Goal: Task Accomplishment & Management: Manage account settings

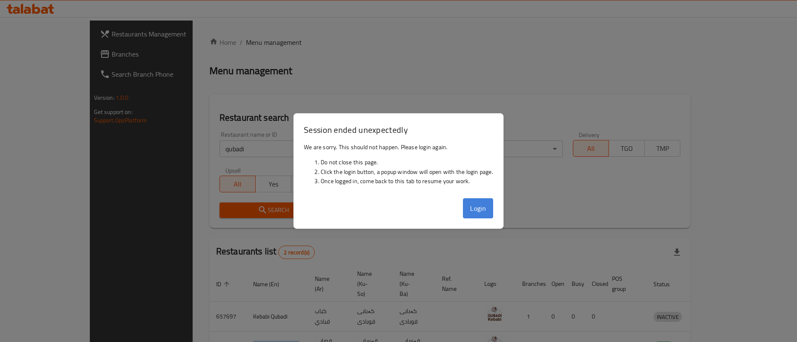
click at [473, 210] on button "Login" at bounding box center [478, 209] width 30 height 20
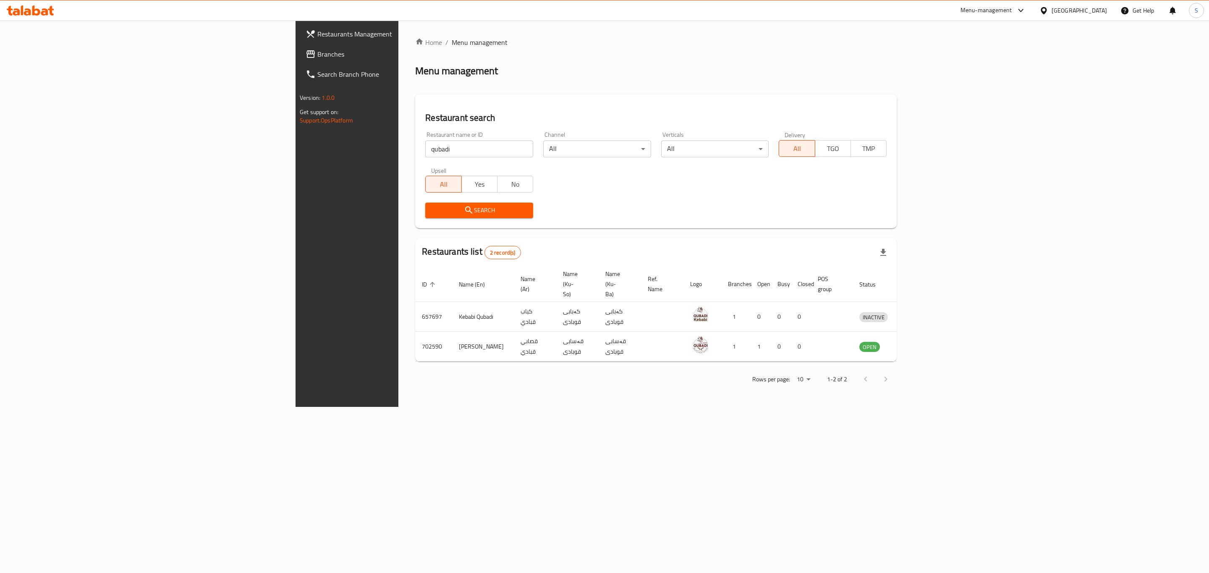
click at [451, 114] on h2 "Restaurant search" at bounding box center [655, 118] width 461 height 13
click at [415, 88] on div "Home / Menu management Menu management Restaurant search Restaurant name or ID …" at bounding box center [655, 213] width 481 height 353
click at [805, 344] on icon "enhanced table" at bounding box center [909, 347] width 9 height 7
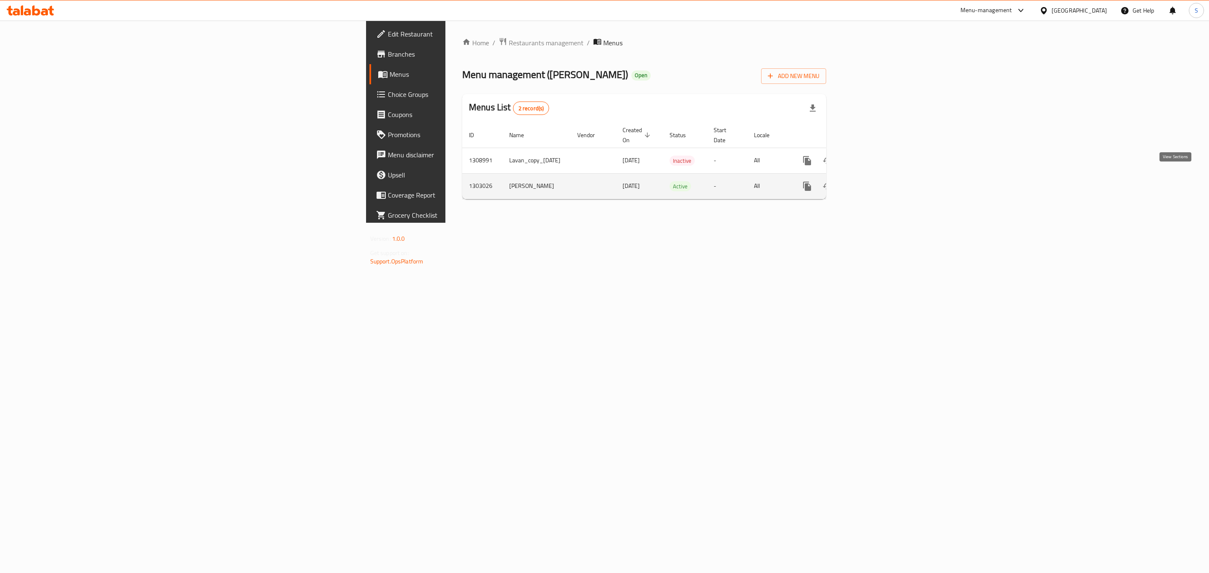
click at [805, 182] on icon "enhanced table" at bounding box center [867, 186] width 10 height 10
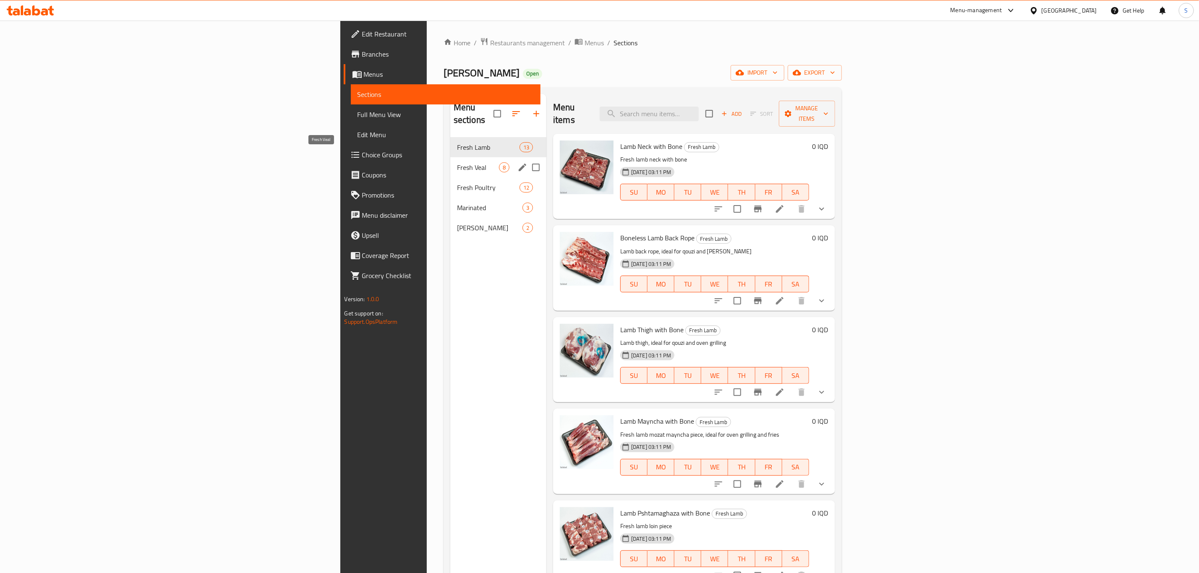
click at [457, 162] on span "Fresh Veal" at bounding box center [478, 167] width 42 height 10
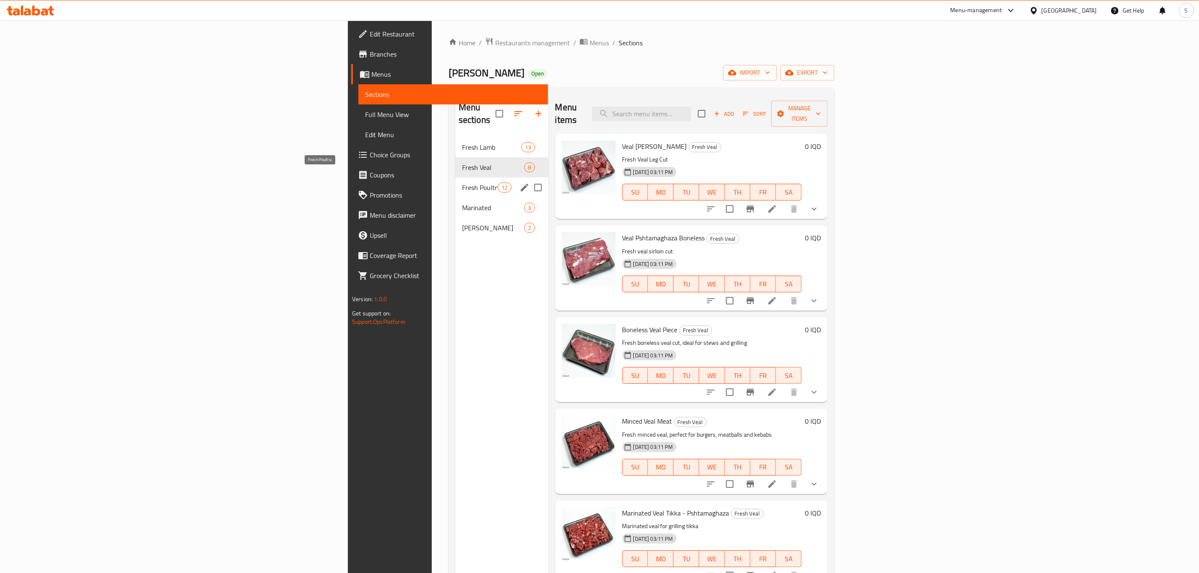
click at [462, 183] on span "Fresh Poultry" at bounding box center [480, 188] width 36 height 10
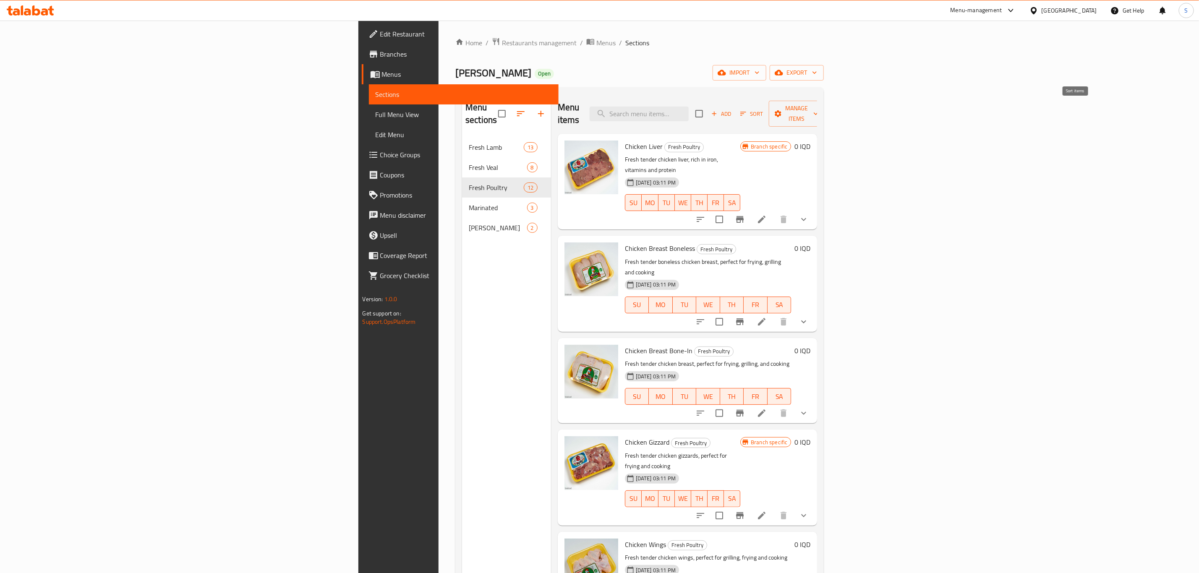
click at [763, 109] on span "Sort" at bounding box center [751, 114] width 23 height 10
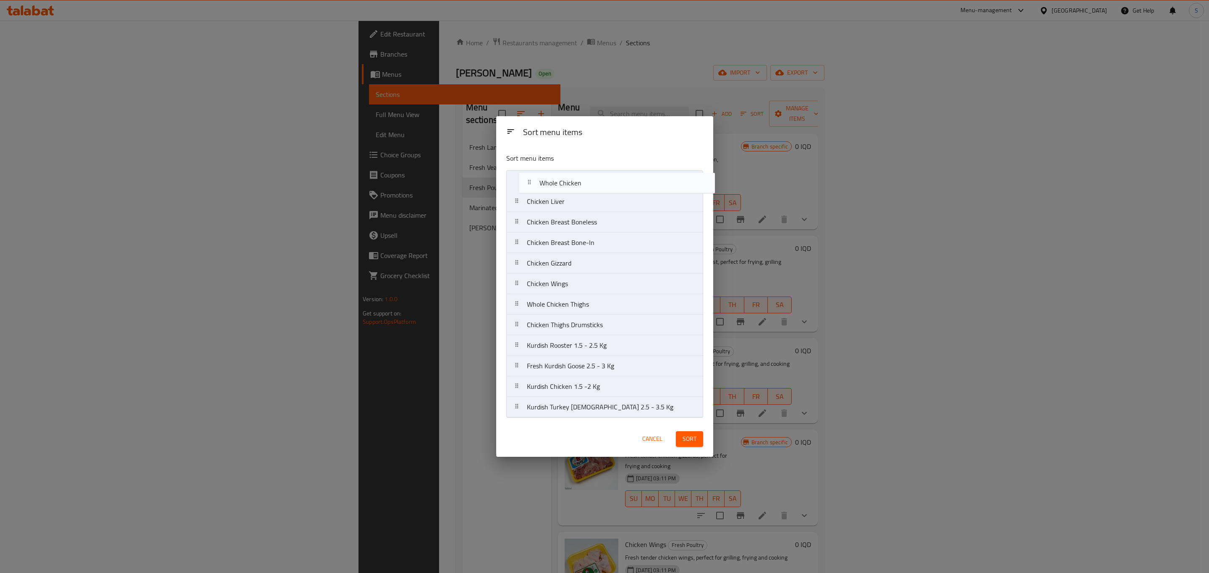
drag, startPoint x: 590, startPoint y: 330, endPoint x: 602, endPoint y: 184, distance: 146.6
click at [602, 184] on nav "Chicken Liver Chicken Breast Boneless Chicken Breast Bone-In Chicken Gizzard Ch…" at bounding box center [604, 294] width 197 height 248
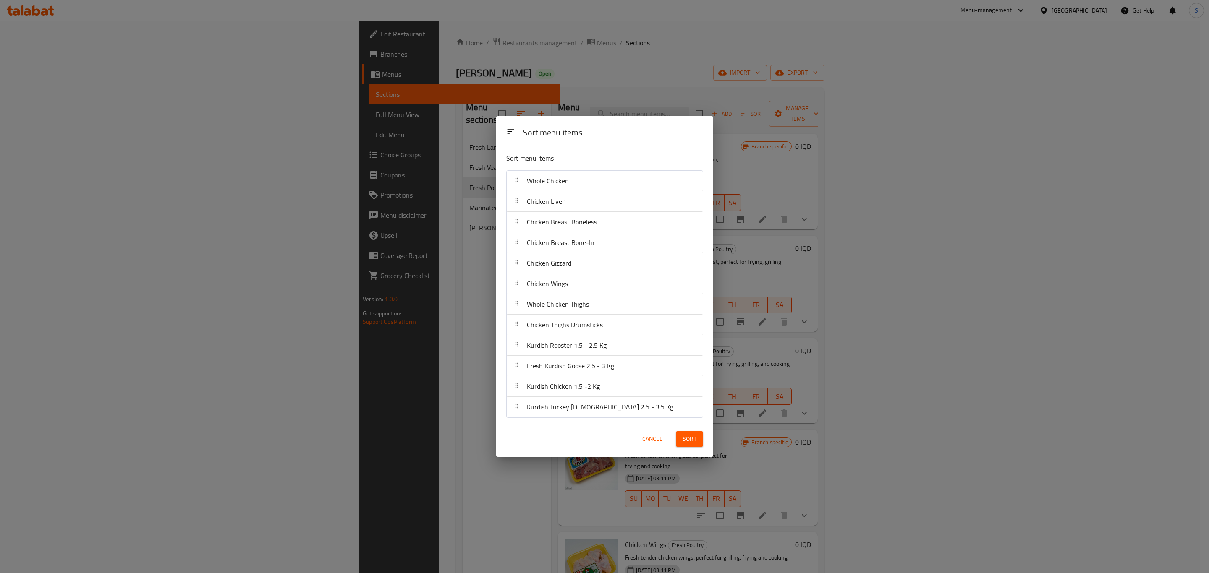
click at [697, 347] on button "Sort" at bounding box center [689, 439] width 27 height 16
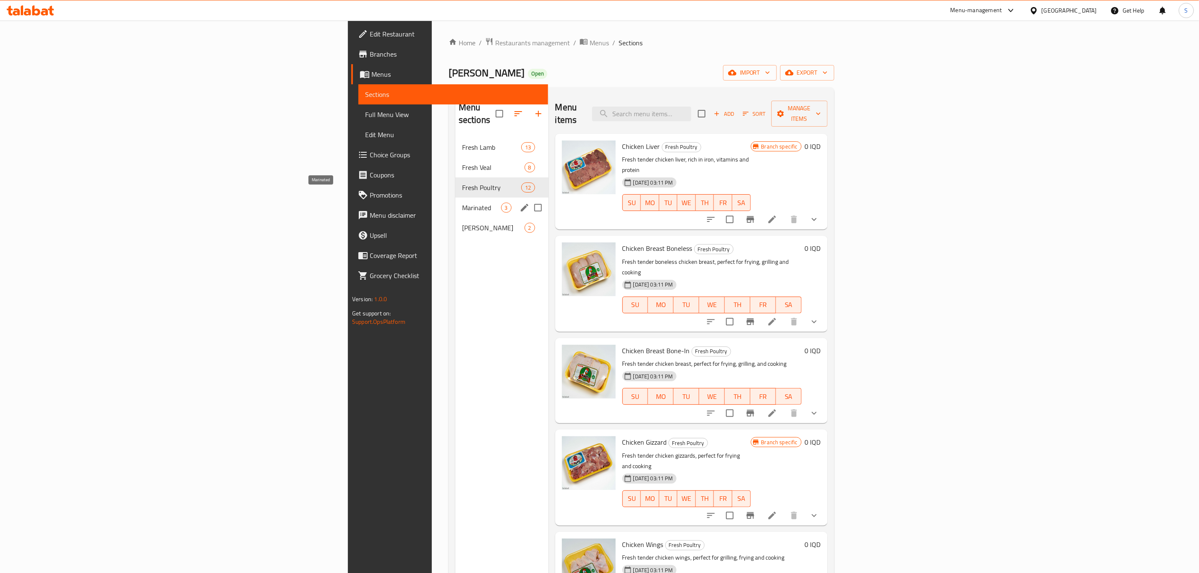
click at [462, 203] on span "Marinated" at bounding box center [481, 208] width 39 height 10
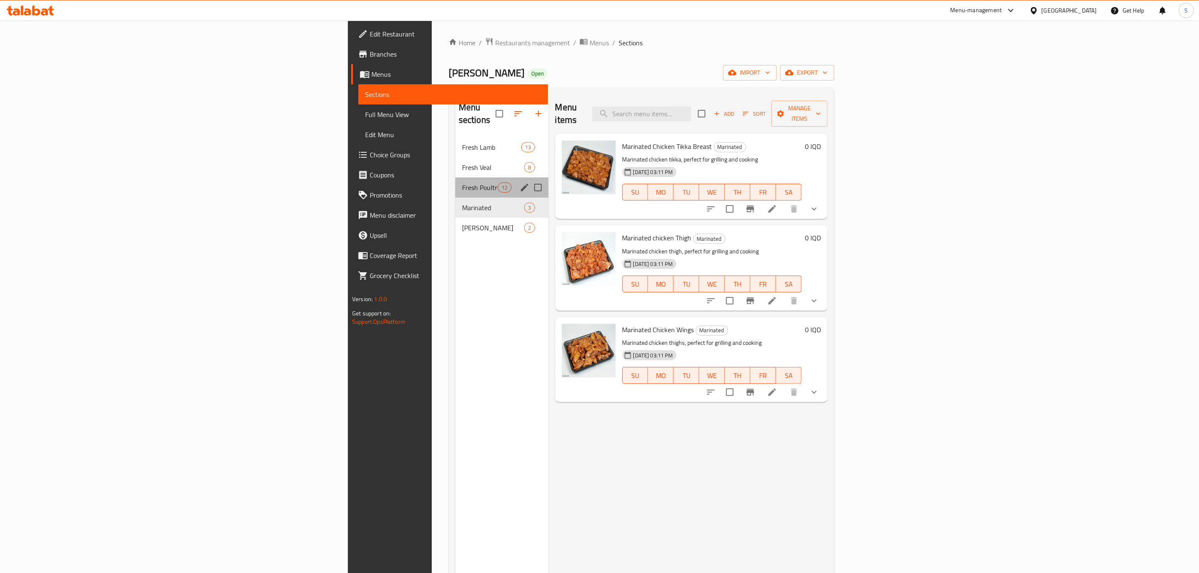
click at [455, 178] on div "Fresh Poultry 12" at bounding box center [501, 188] width 93 height 20
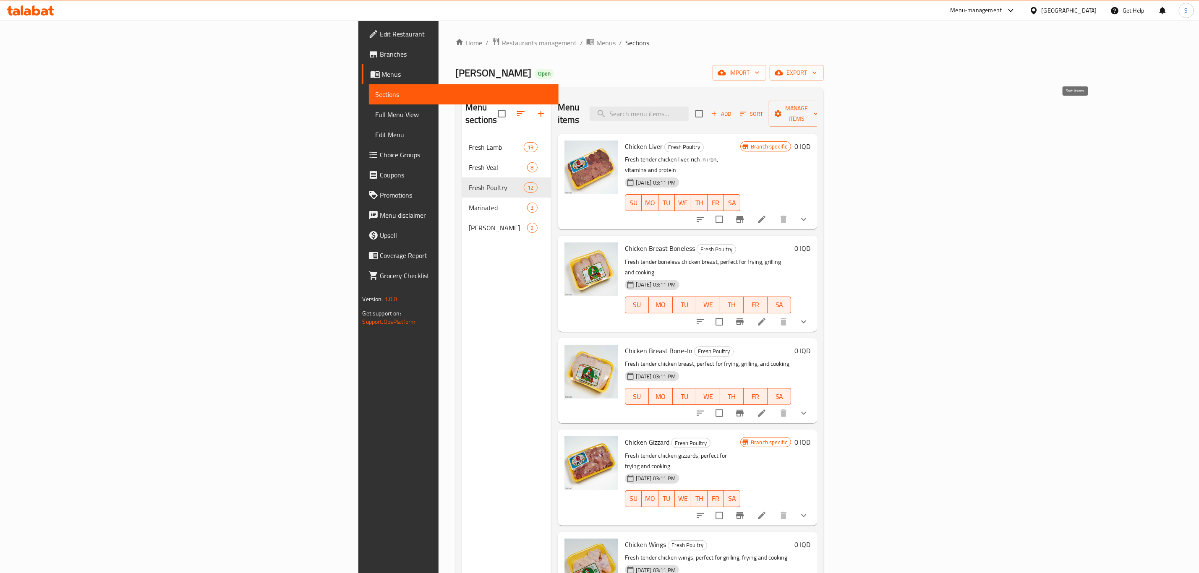
click at [763, 109] on span "Sort" at bounding box center [751, 114] width 23 height 10
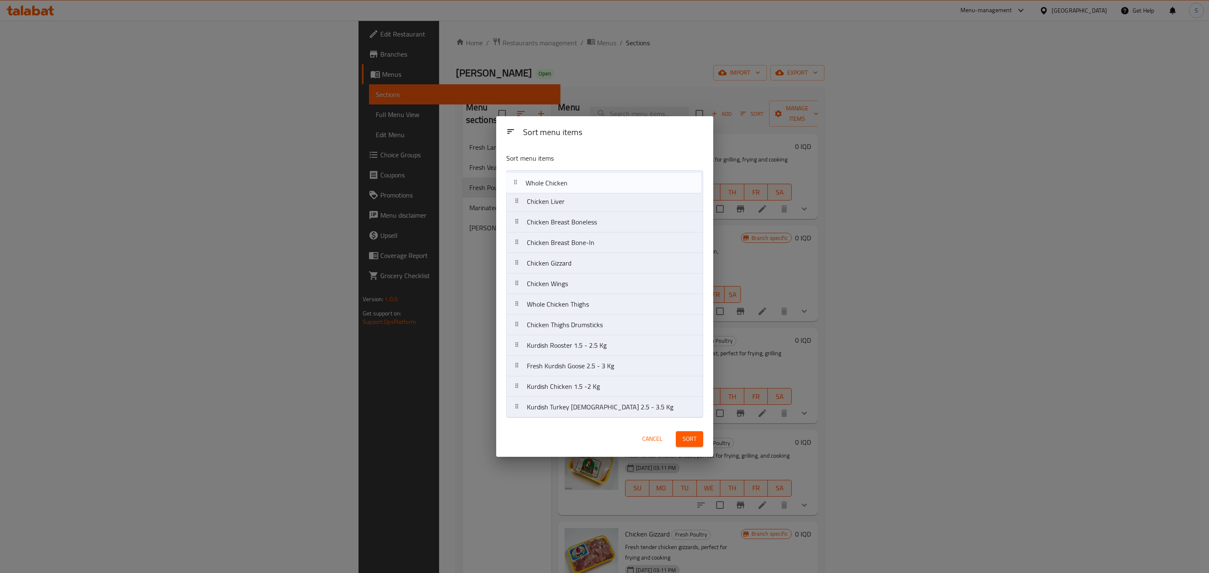
click at [573, 183] on nav "Chicken Liver Chicken Breast Boneless Chicken Breast Bone-In Chicken Gizzard Ch…" at bounding box center [604, 294] width 197 height 248
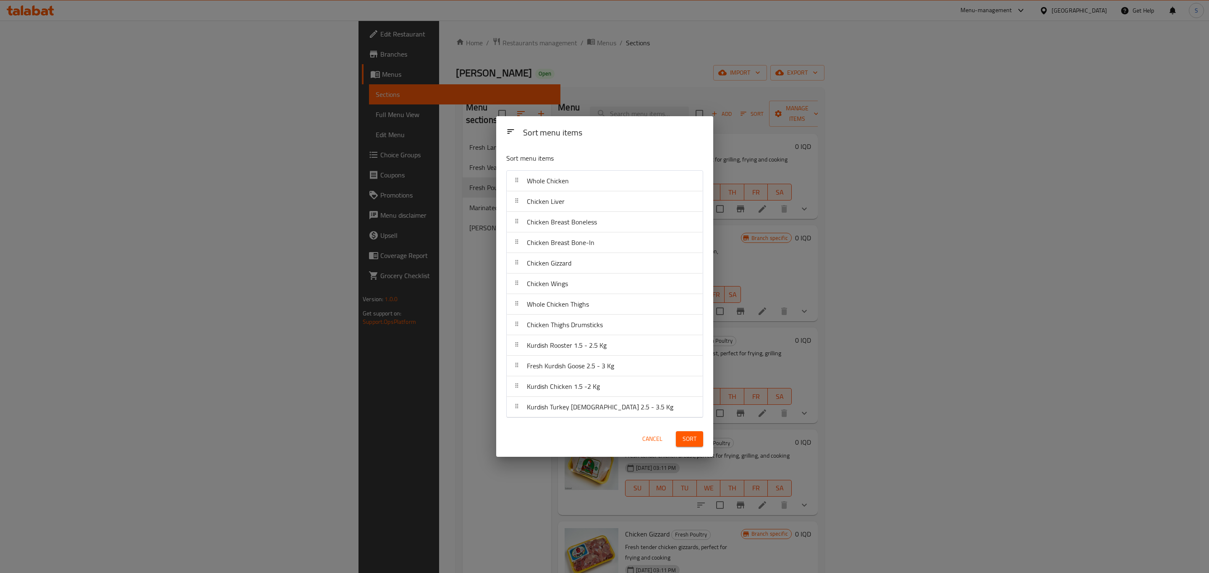
click at [689, 347] on span "Sort" at bounding box center [689, 439] width 14 height 10
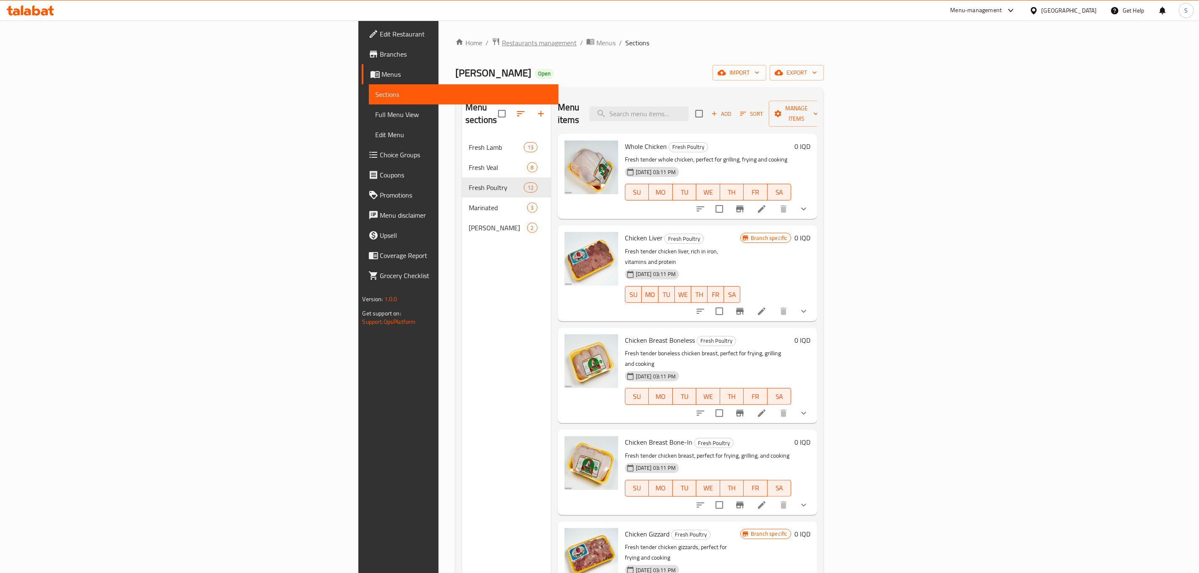
click at [502, 47] on span "Restaurants management" at bounding box center [539, 43] width 75 height 10
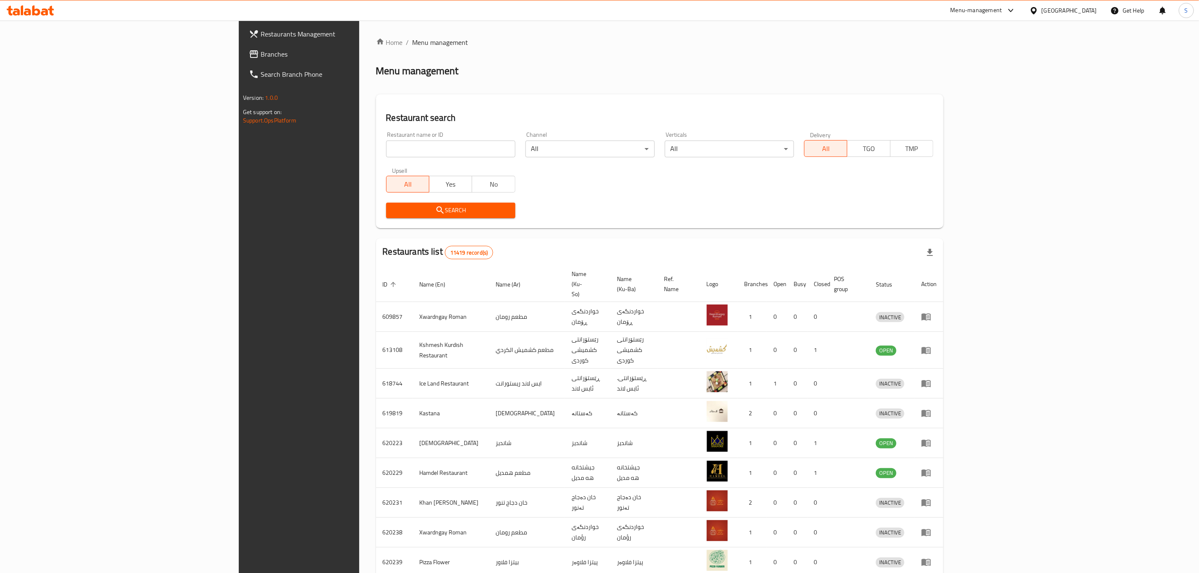
click at [386, 149] on input "search" at bounding box center [450, 149] width 129 height 17
type input "qubadi"
click at [435, 214] on icon "submit" at bounding box center [440, 210] width 10 height 10
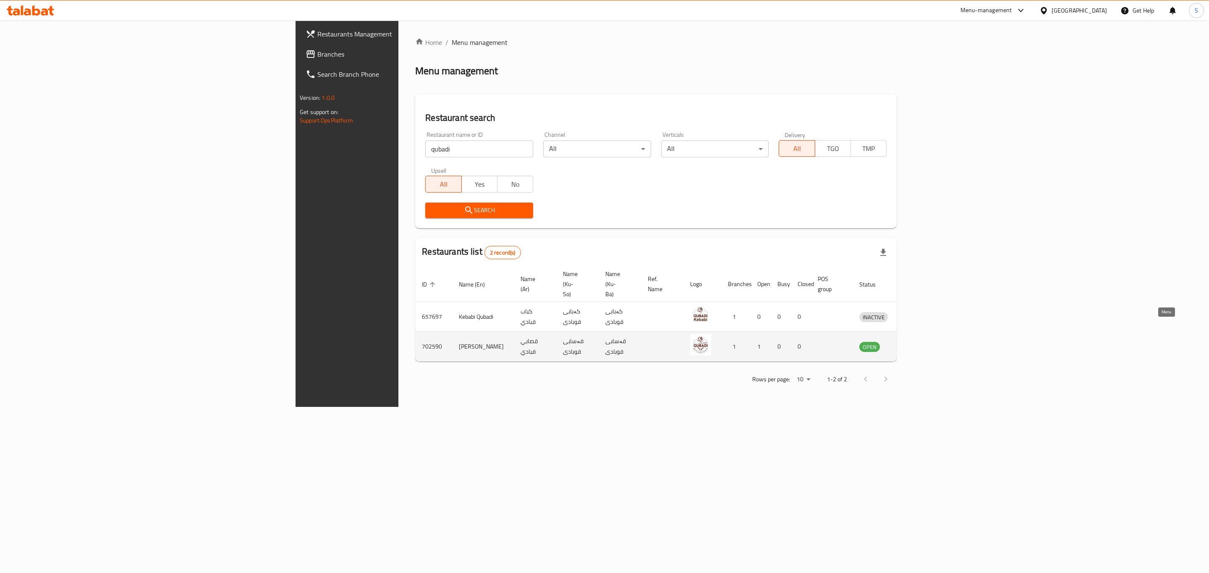
click at [805, 344] on icon "enhanced table" at bounding box center [909, 347] width 9 height 7
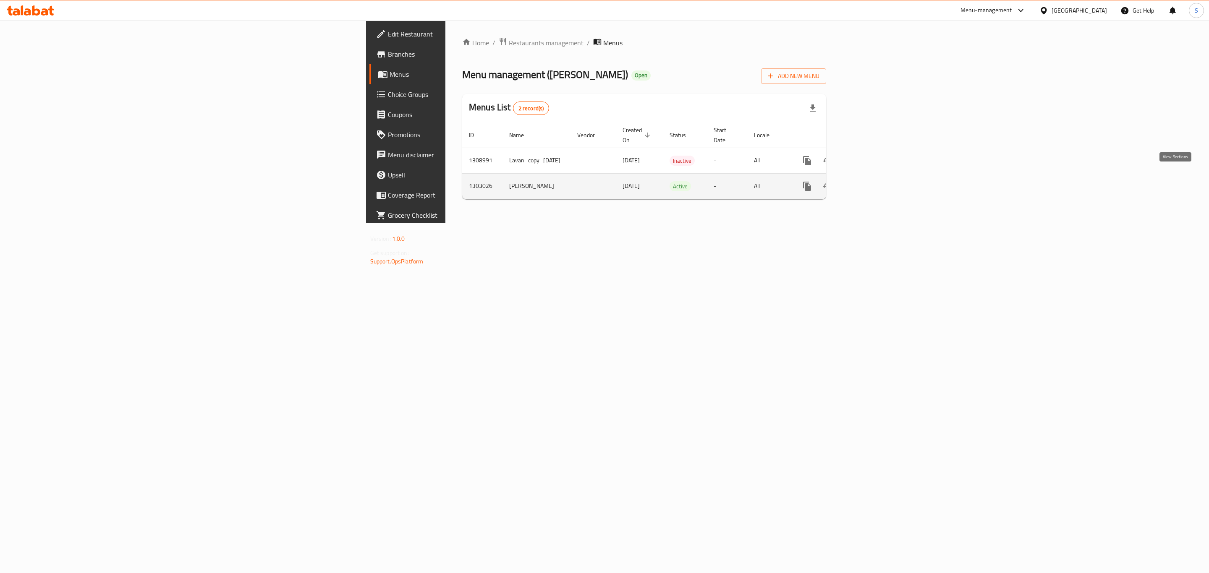
click at [805, 183] on link "enhanced table" at bounding box center [867, 186] width 20 height 20
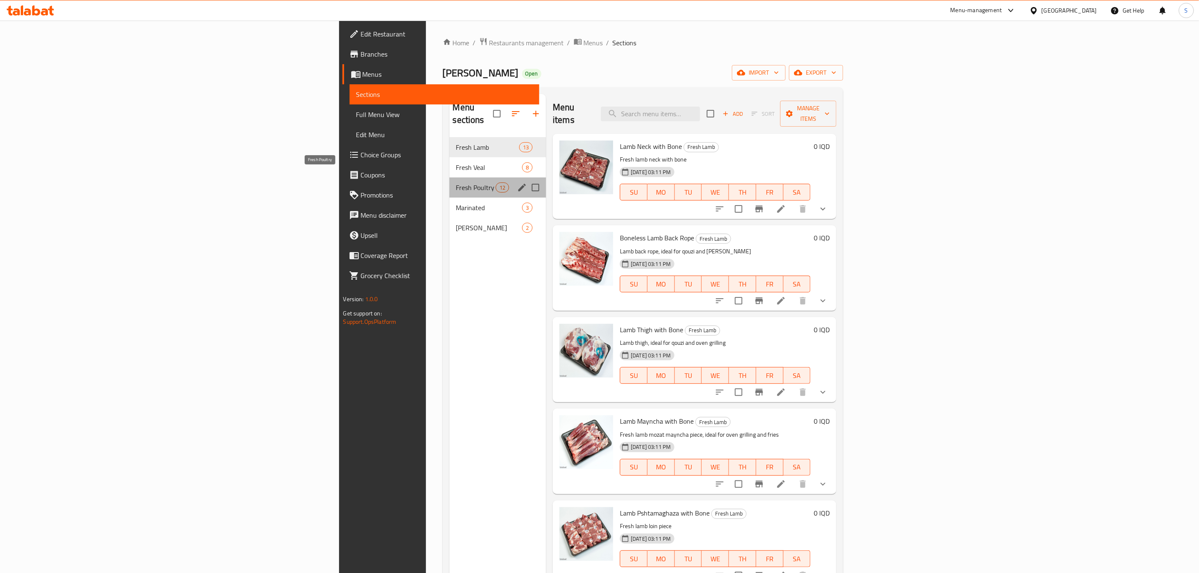
click at [456, 183] on span "Fresh Poultry" at bounding box center [475, 188] width 39 height 10
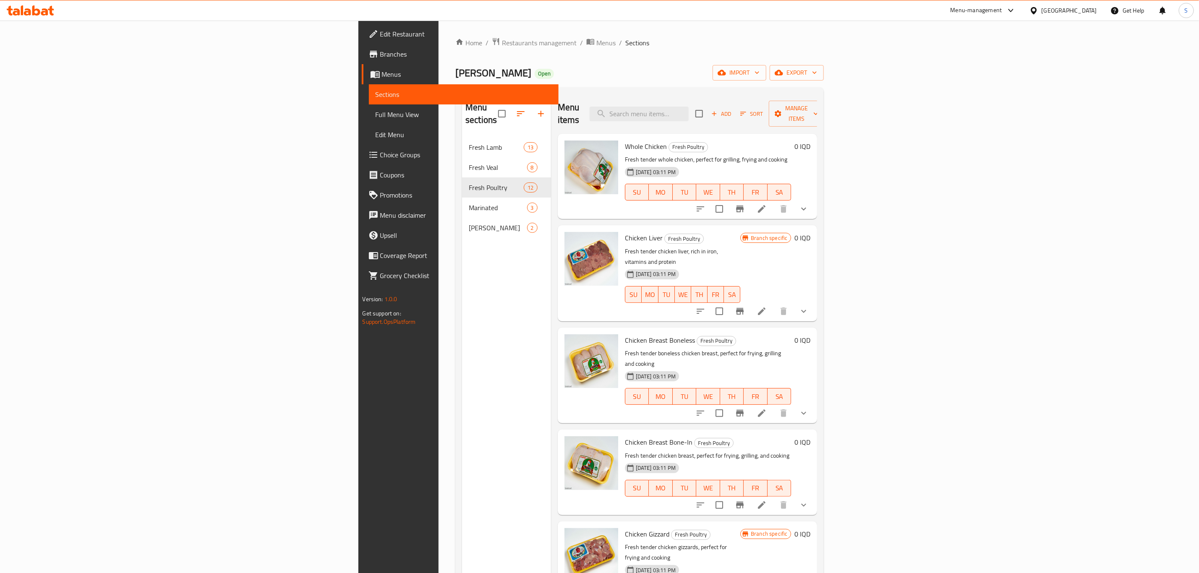
click at [625, 140] on span "Whole Chicken" at bounding box center [646, 146] width 42 height 13
copy h6 "Whole Chicken"
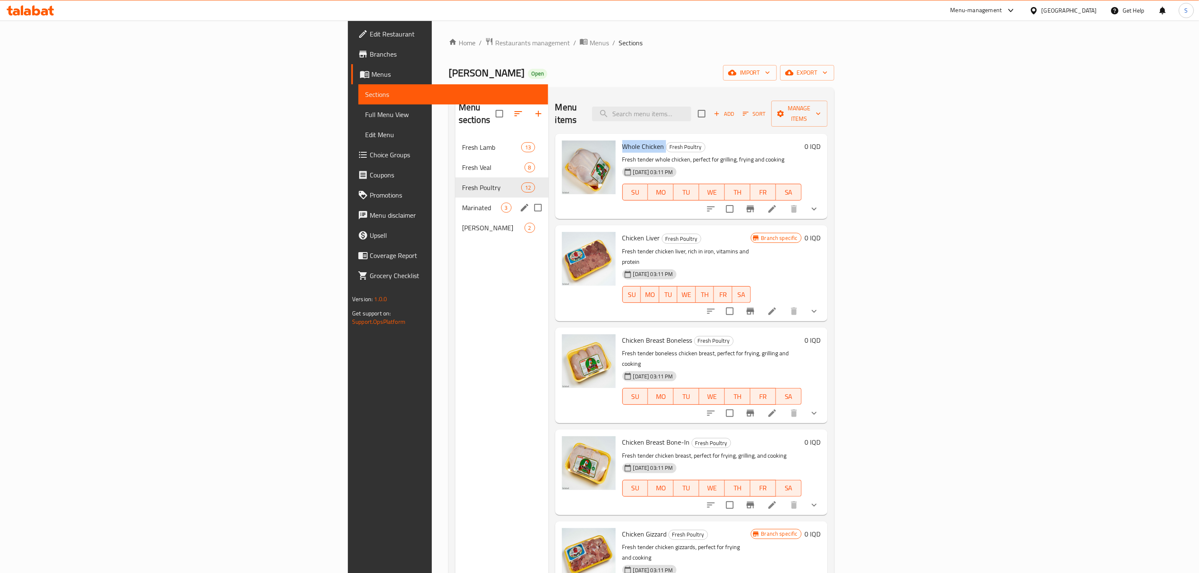
click at [455, 201] on div "Marinated 3" at bounding box center [501, 208] width 93 height 20
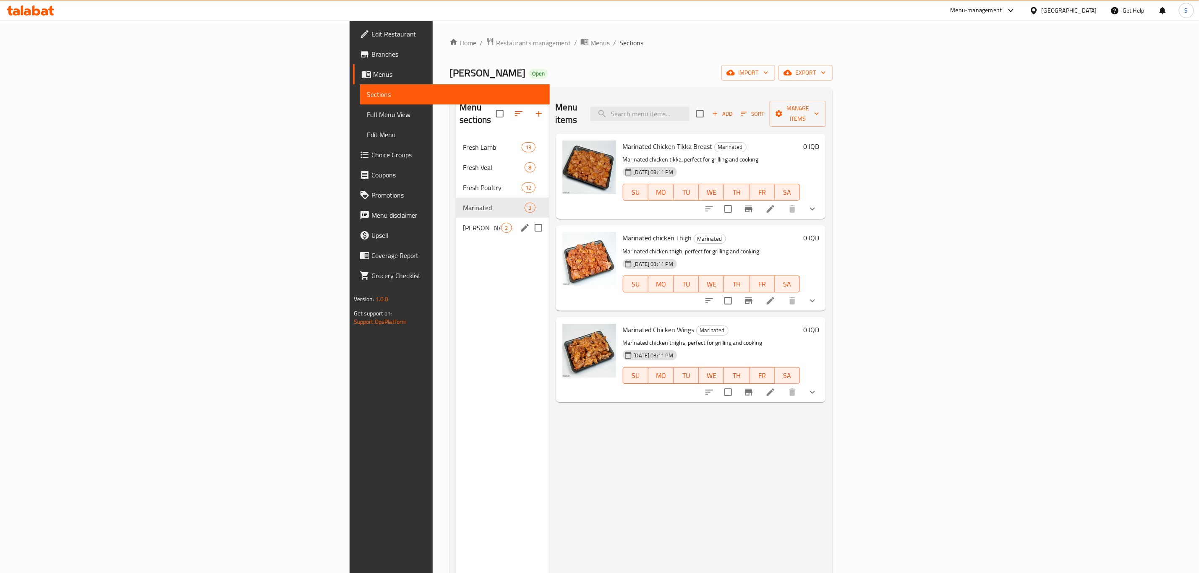
click at [463, 223] on span "[PERSON_NAME]" at bounding box center [482, 228] width 38 height 10
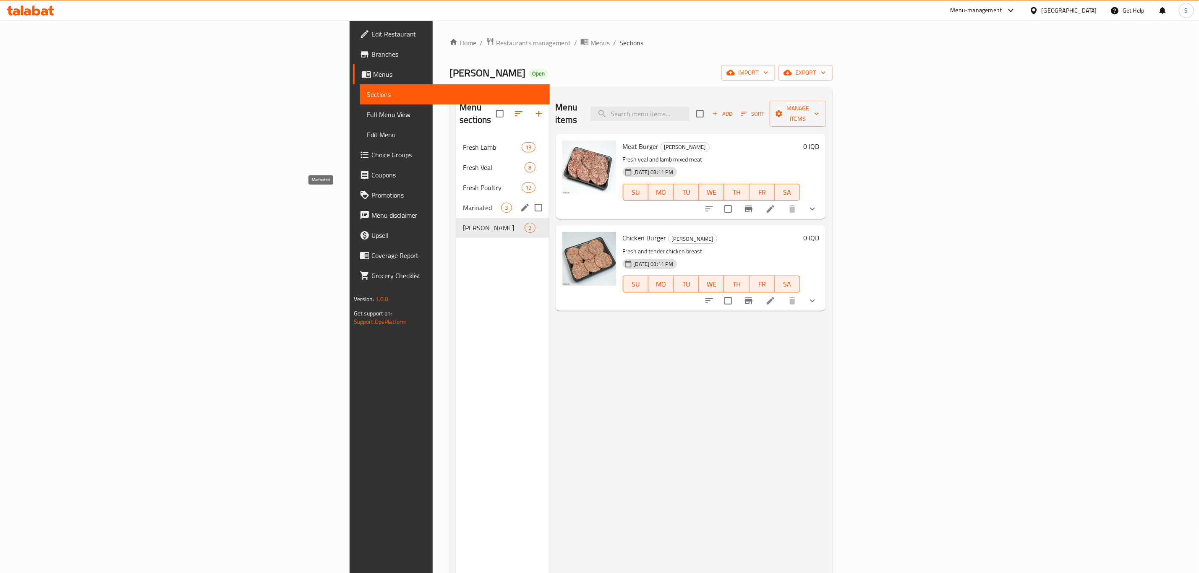
click at [463, 203] on span "Marinated" at bounding box center [482, 208] width 38 height 10
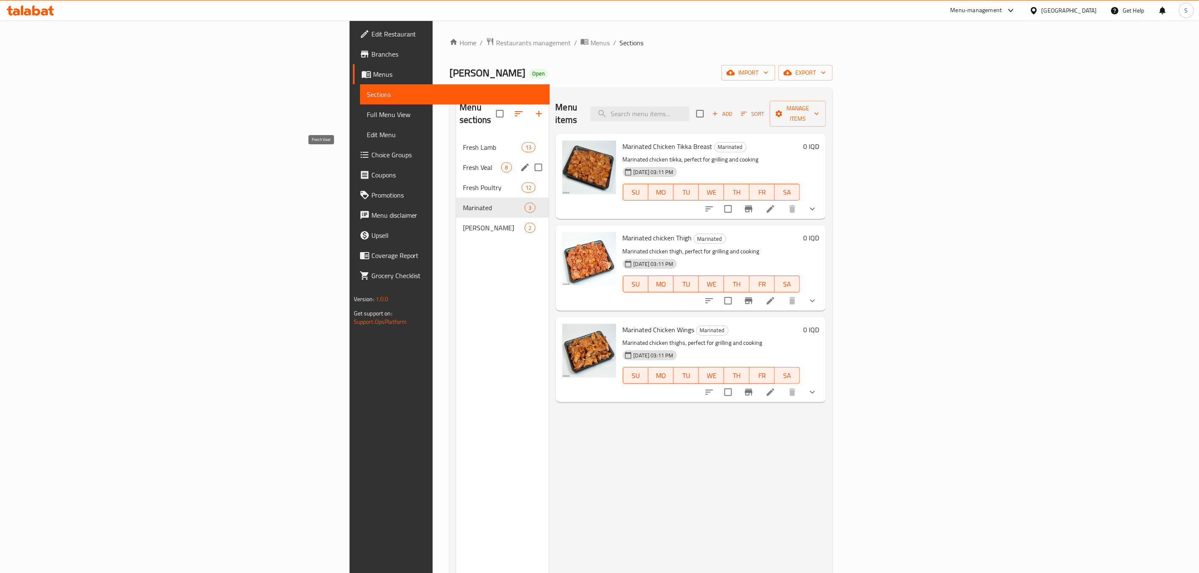
click at [463, 162] on span "Fresh Veal" at bounding box center [482, 167] width 38 height 10
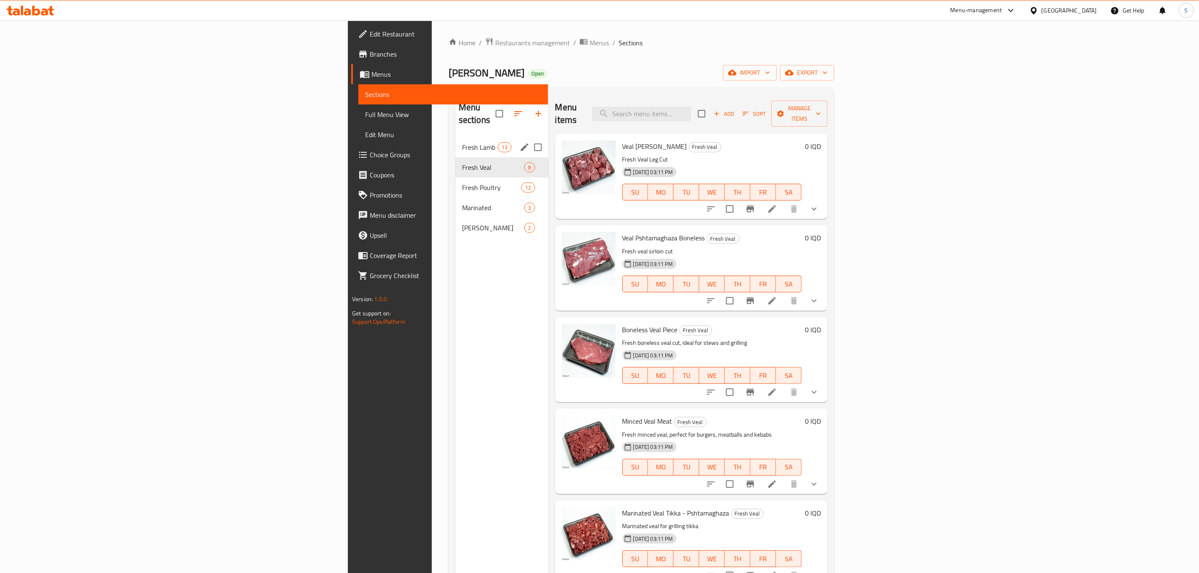
click at [455, 137] on div "Fresh Lamb 13" at bounding box center [501, 147] width 93 height 20
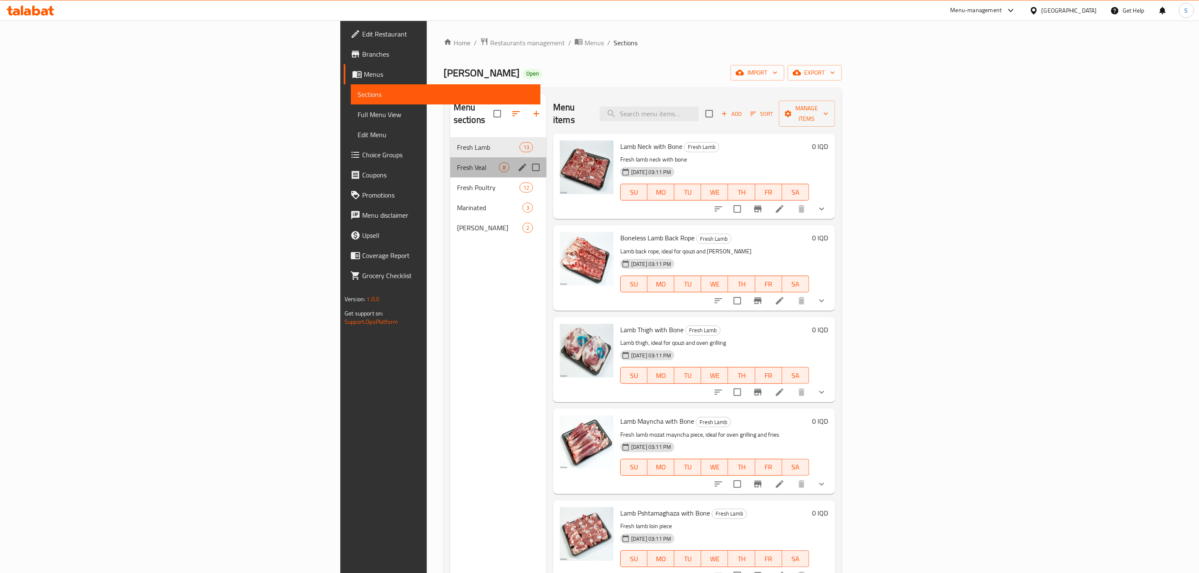
click at [450, 161] on div "Fresh Veal 8" at bounding box center [498, 167] width 96 height 20
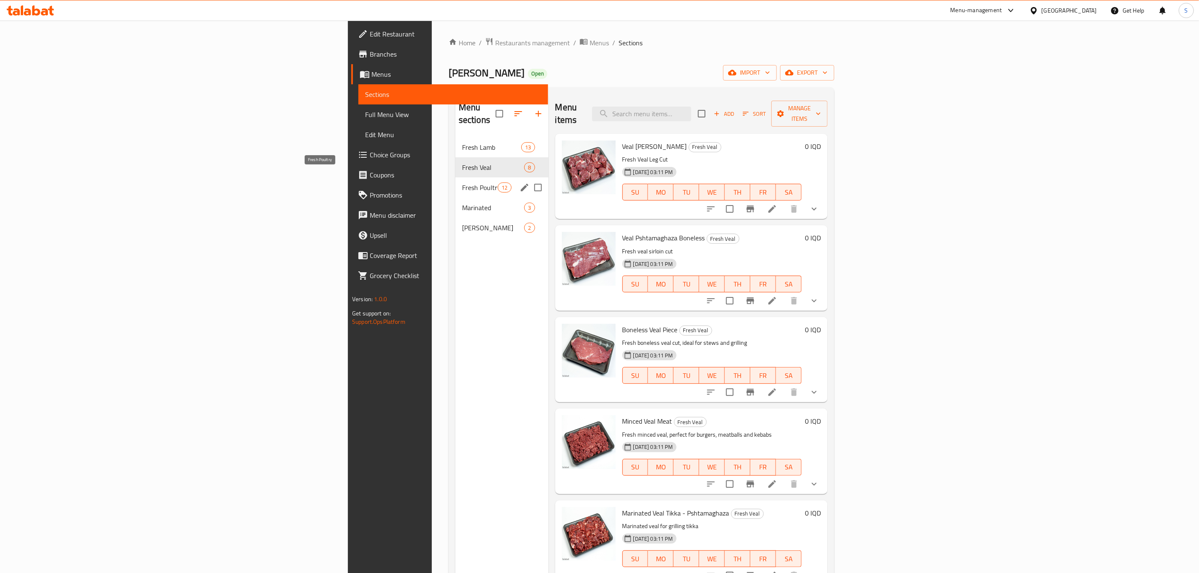
click at [462, 183] on span "Fresh Poultry" at bounding box center [480, 188] width 36 height 10
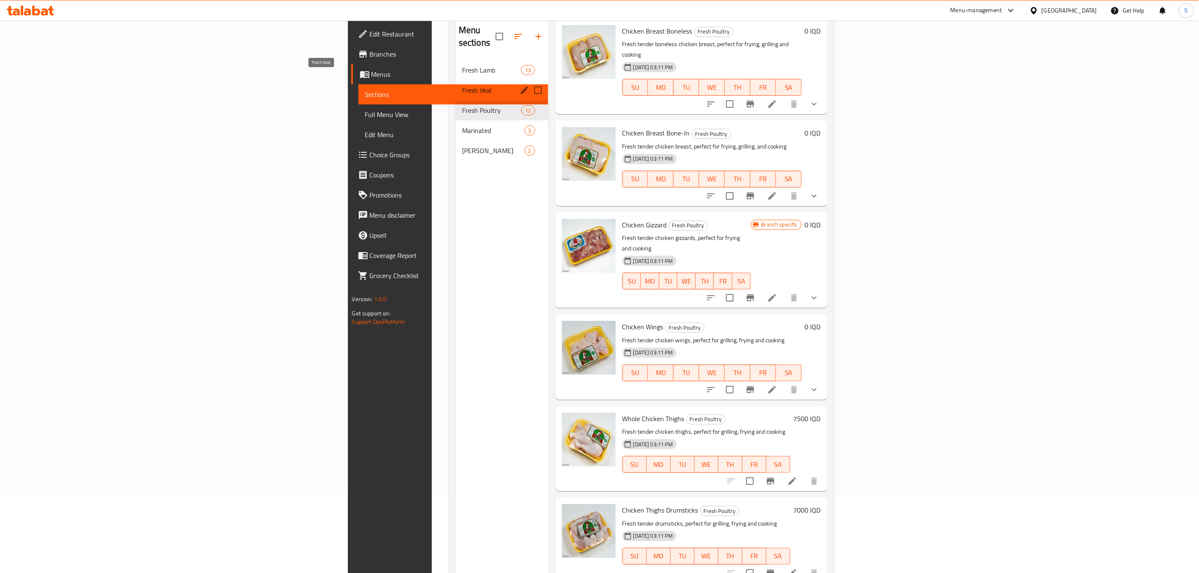
scroll to position [55, 0]
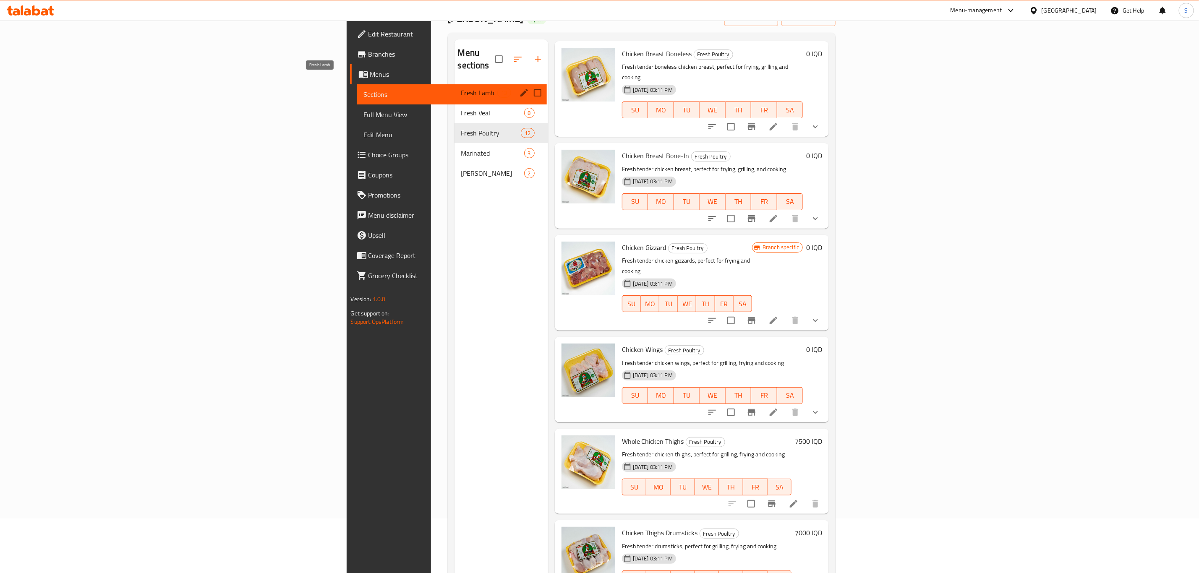
click at [461, 88] on span "Fresh Lamb" at bounding box center [479, 93] width 37 height 10
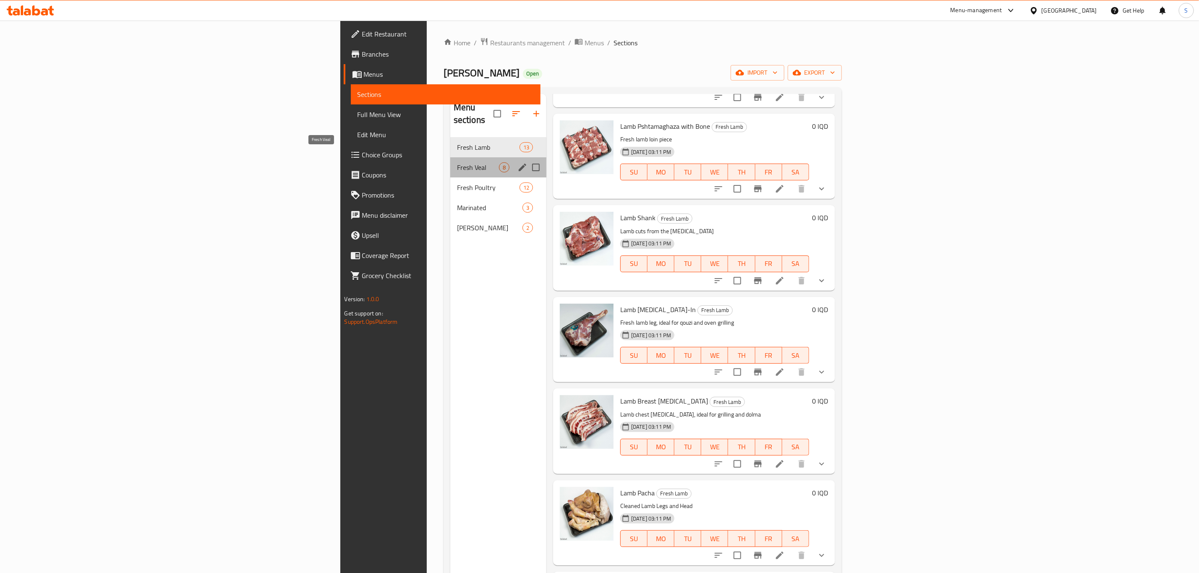
click at [457, 162] on span "Fresh Veal" at bounding box center [478, 167] width 42 height 10
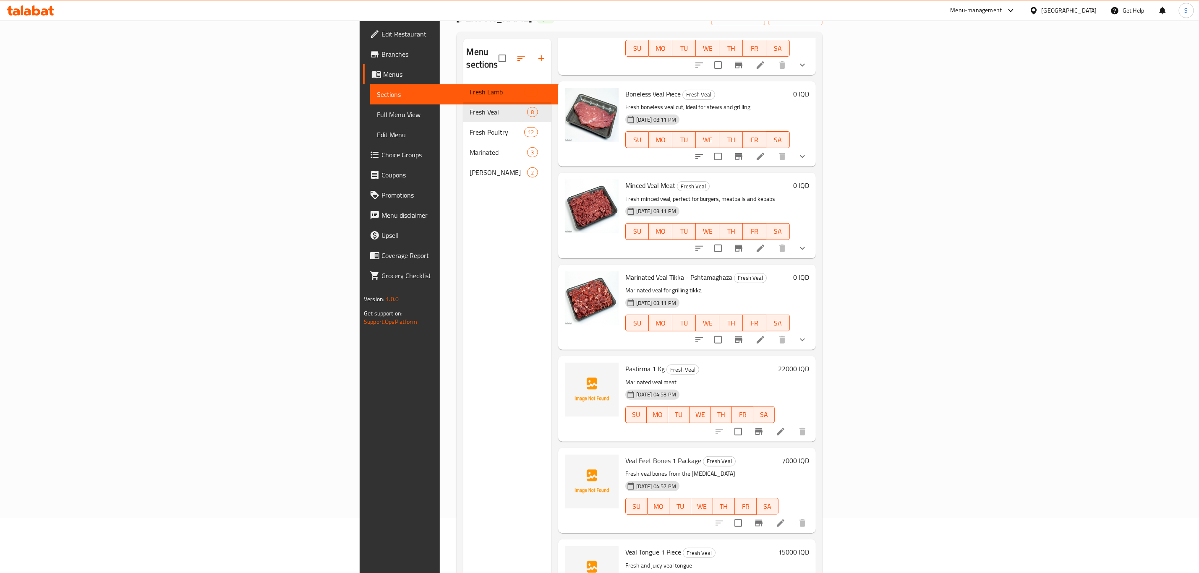
scroll to position [55, 0]
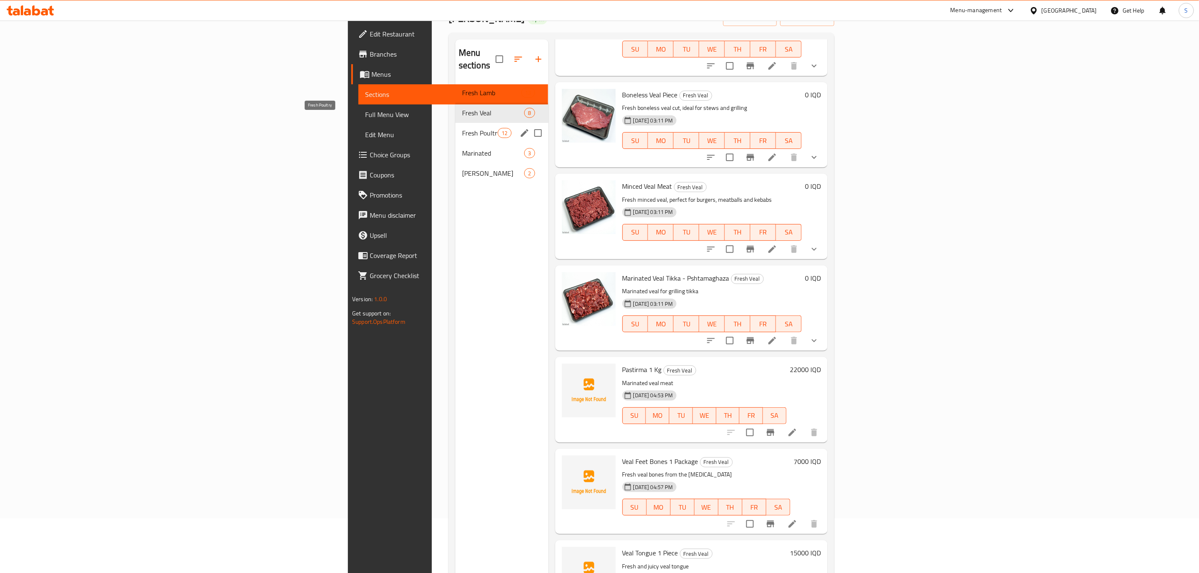
click at [462, 128] on span "Fresh Poultry" at bounding box center [480, 133] width 36 height 10
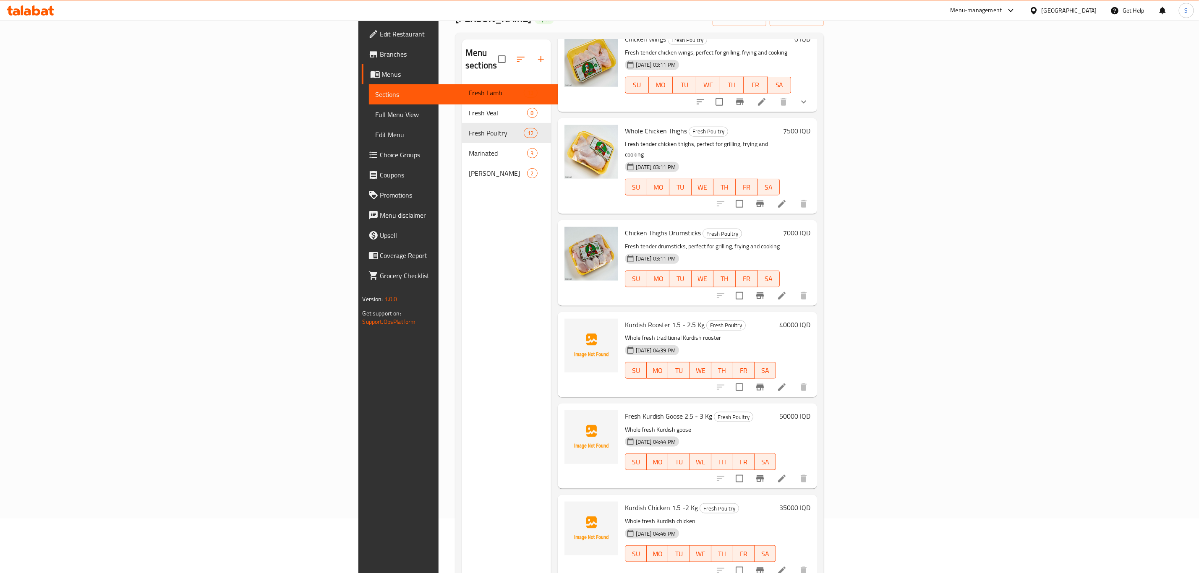
scroll to position [547, 0]
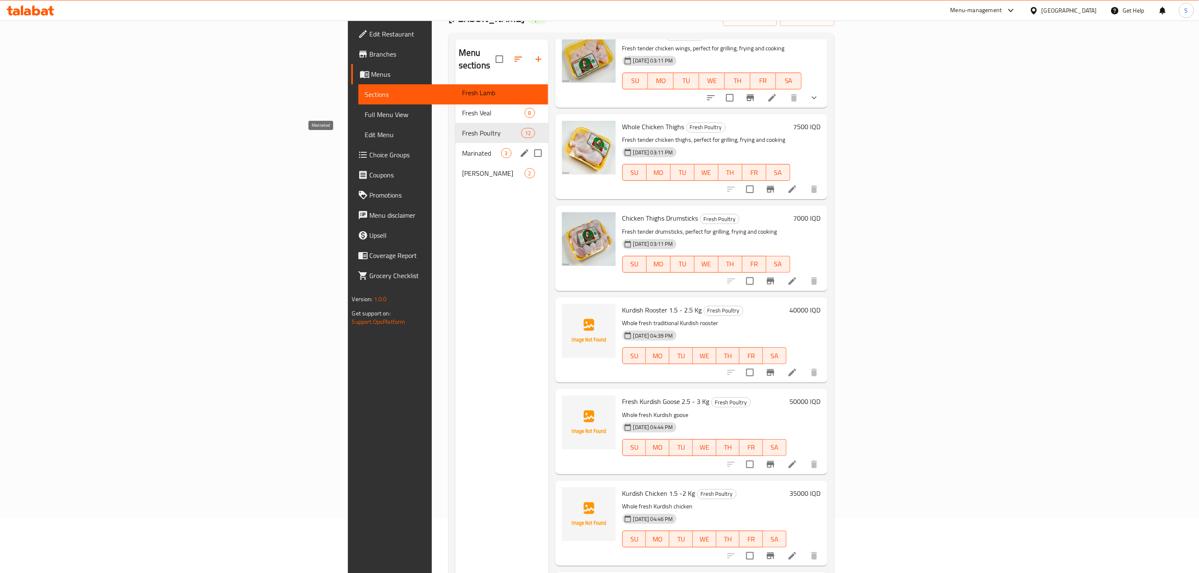
click at [462, 148] on span "Marinated" at bounding box center [481, 153] width 39 height 10
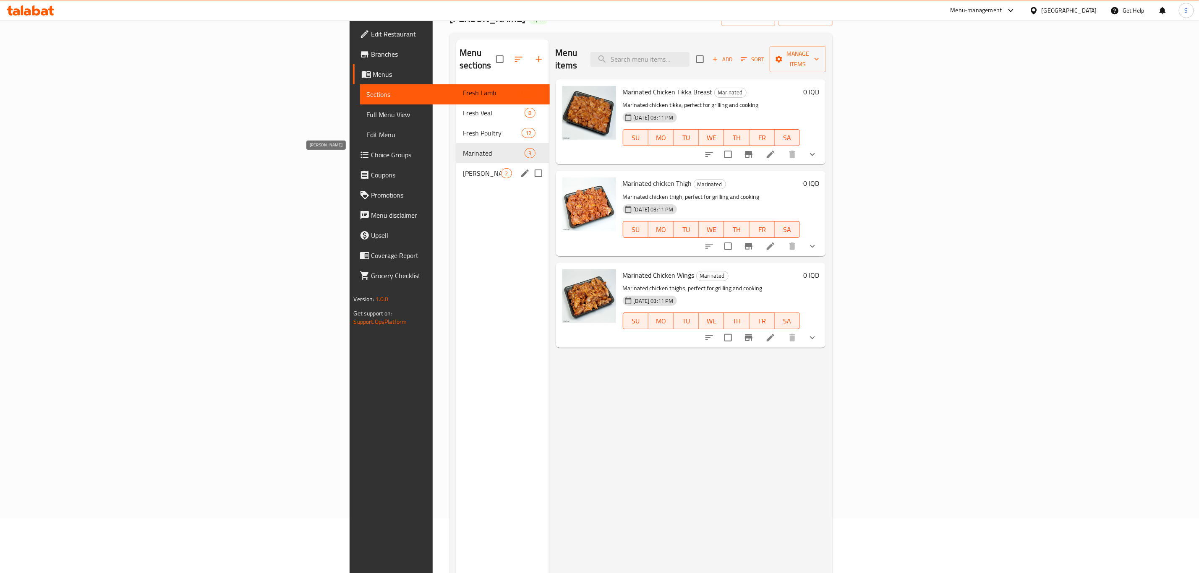
click at [463, 168] on span "[PERSON_NAME]" at bounding box center [482, 173] width 38 height 10
